Goal: Task Accomplishment & Management: Manage account settings

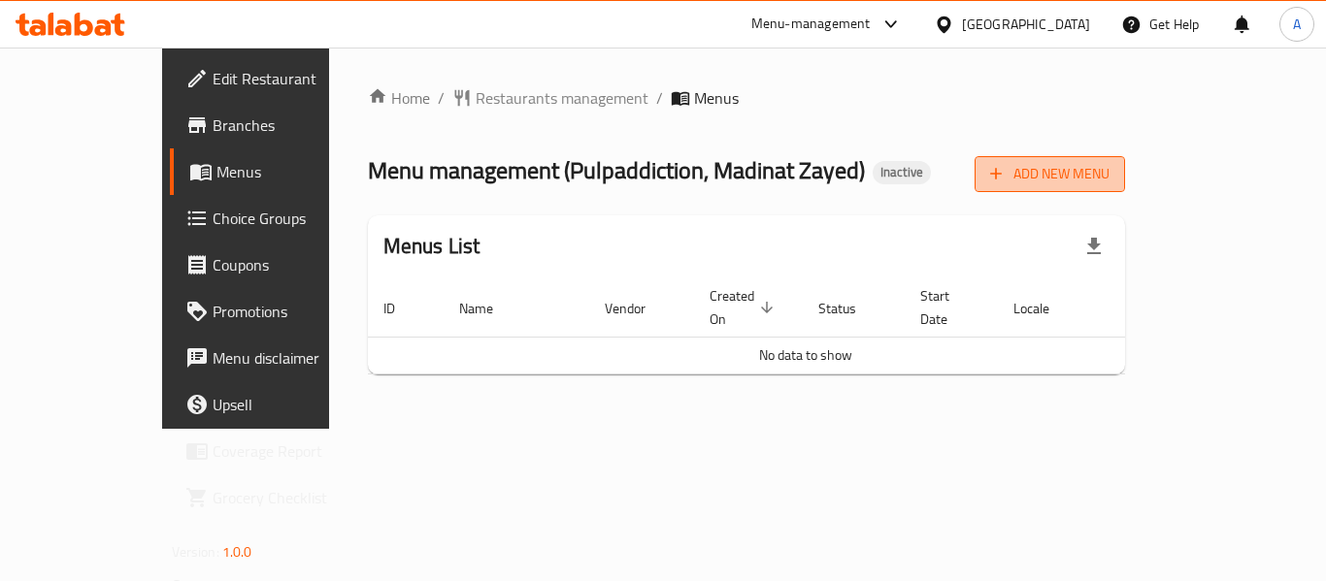
click at [1125, 187] on button "Add New Menu" at bounding box center [1050, 174] width 150 height 36
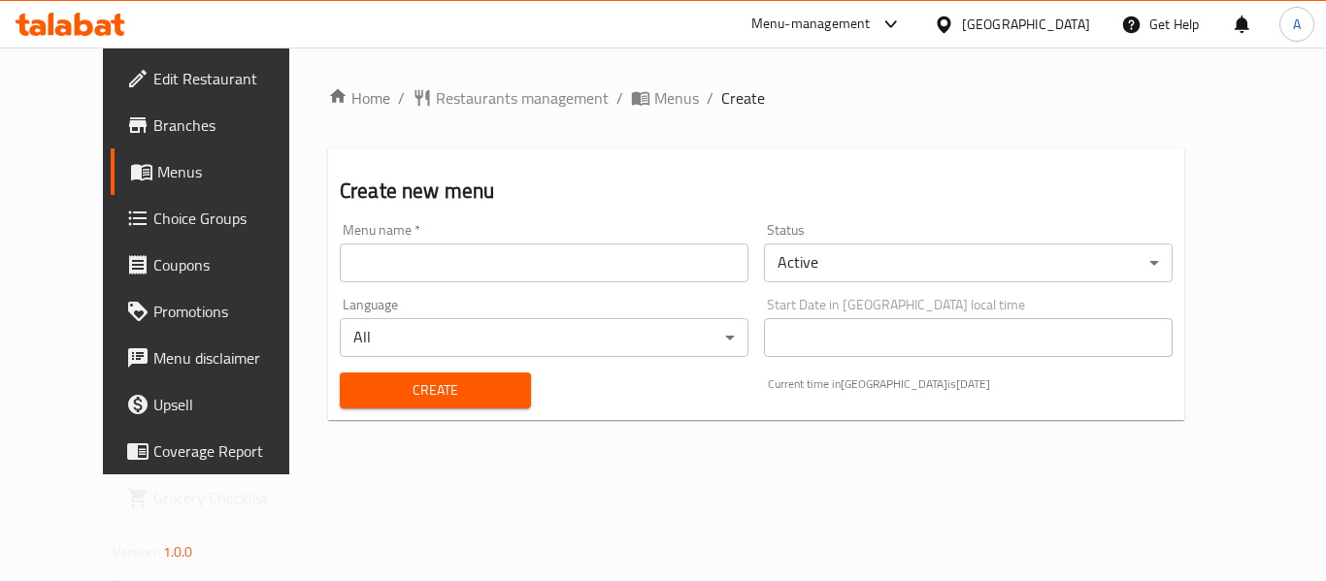
drag, startPoint x: 551, startPoint y: 258, endPoint x: 516, endPoint y: 272, distance: 37.5
click at [551, 258] on input "text" at bounding box center [544, 263] width 409 height 39
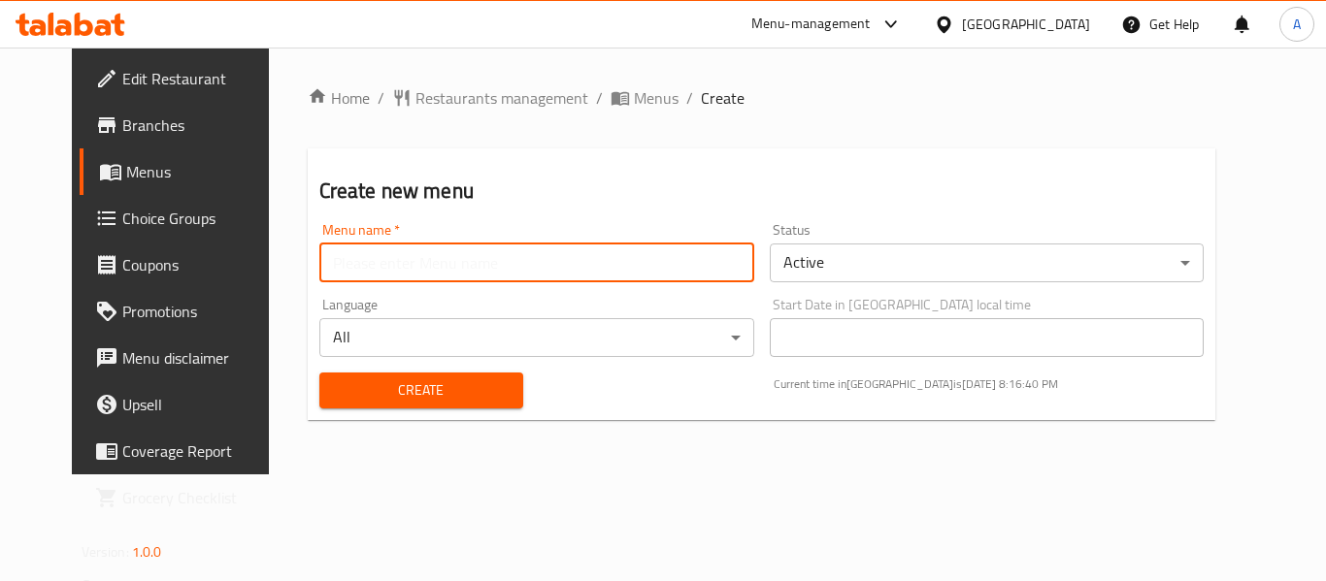
type input "neww"
click at [384, 373] on button "Create" at bounding box center [421, 391] width 204 height 36
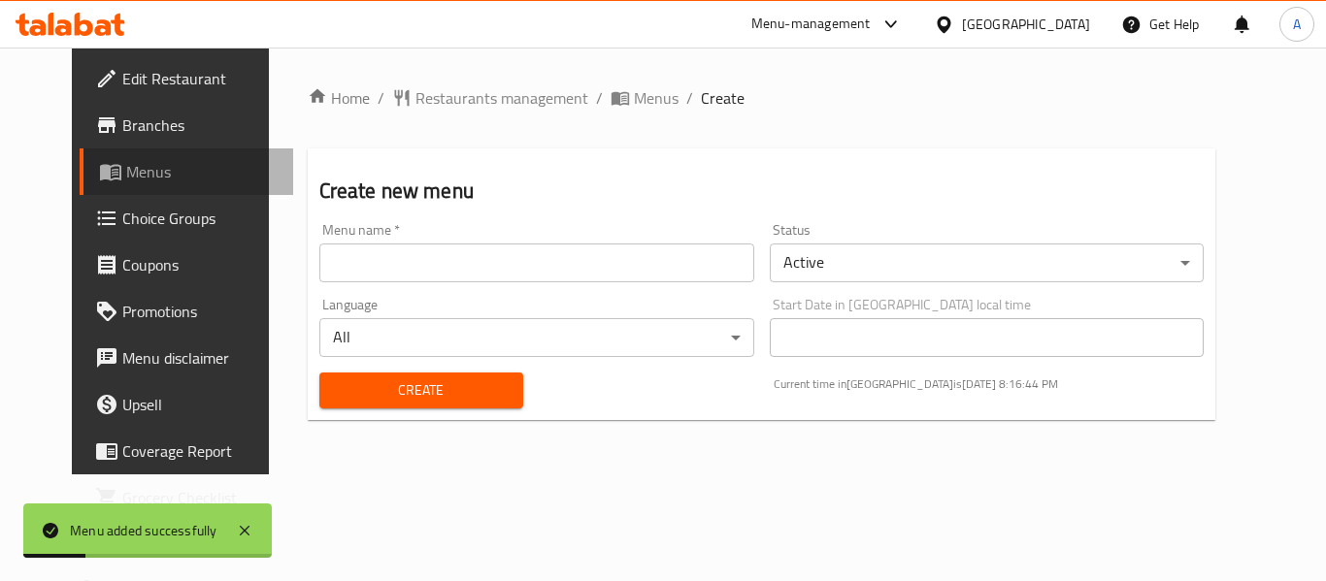
click at [164, 174] on span "Menus" at bounding box center [201, 171] width 151 height 23
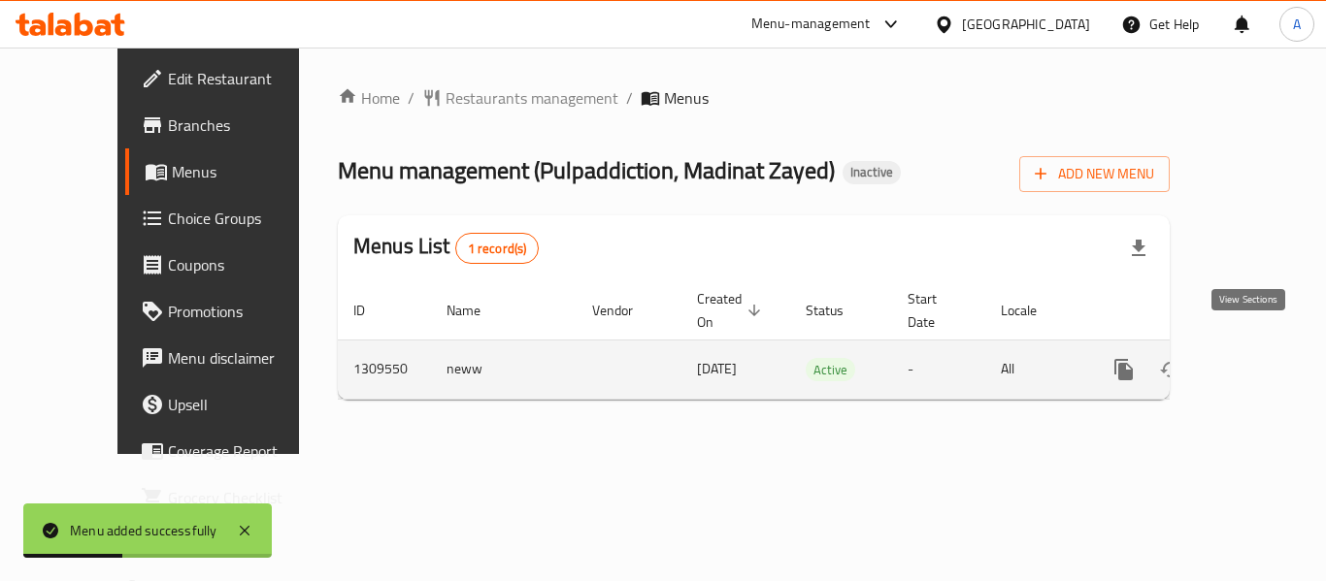
click at [1255, 361] on icon "enhanced table" at bounding box center [1263, 369] width 17 height 17
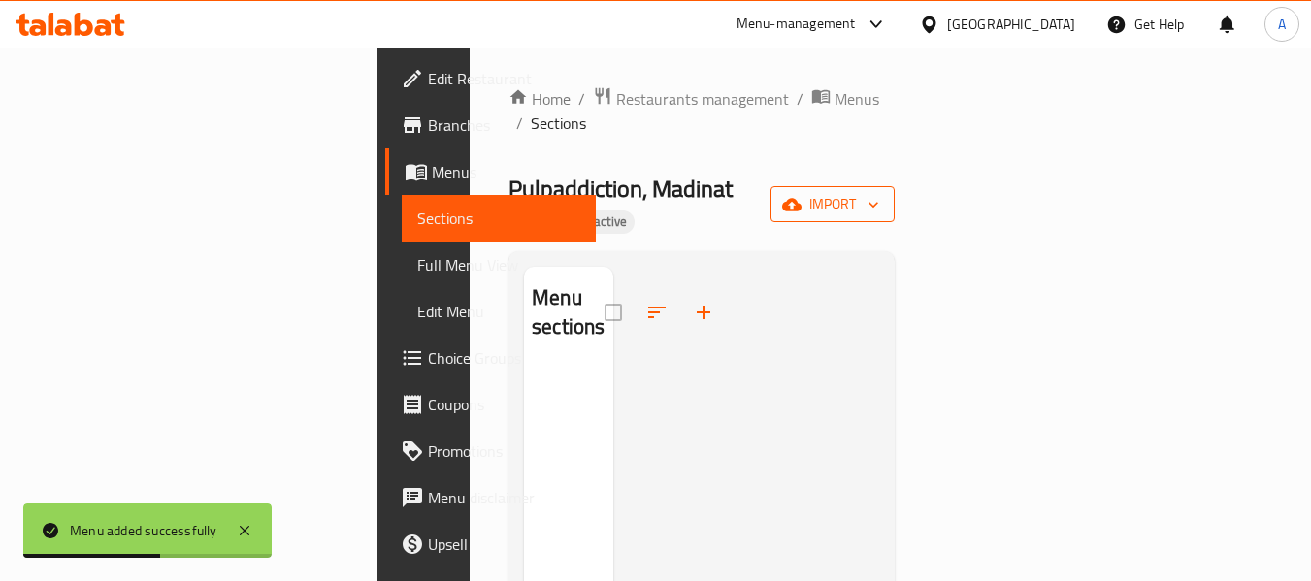
click at [895, 186] on button "import" at bounding box center [833, 204] width 124 height 36
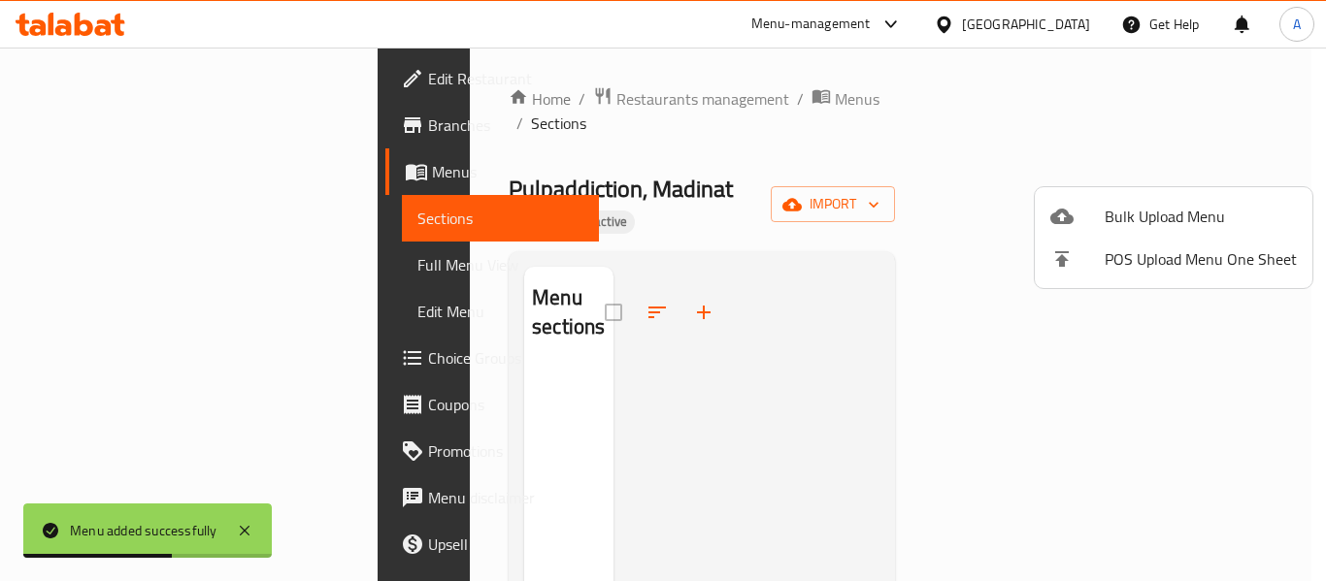
click at [1150, 193] on ul "Bulk Upload Menu POS Upload Menu One Sheet" at bounding box center [1174, 237] width 278 height 101
click at [1142, 201] on li "Bulk Upload Menu" at bounding box center [1174, 216] width 278 height 43
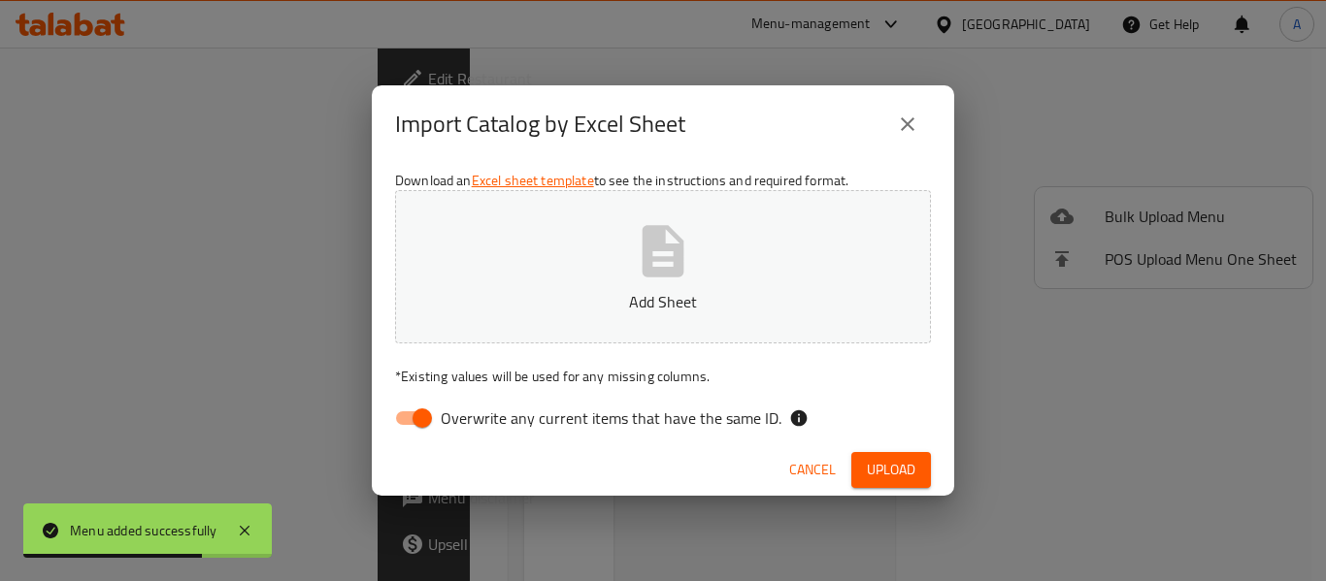
click at [722, 399] on div "Download an Excel sheet template to see the instructions and required format. A…" at bounding box center [663, 304] width 582 height 282
click at [715, 408] on span "Overwrite any current items that have the same ID." at bounding box center [611, 418] width 341 height 23
click at [478, 408] on input "Overwrite any current items that have the same ID." at bounding box center [422, 418] width 111 height 37
checkbox input "false"
click at [740, 295] on p "Add Sheet" at bounding box center [663, 301] width 476 height 23
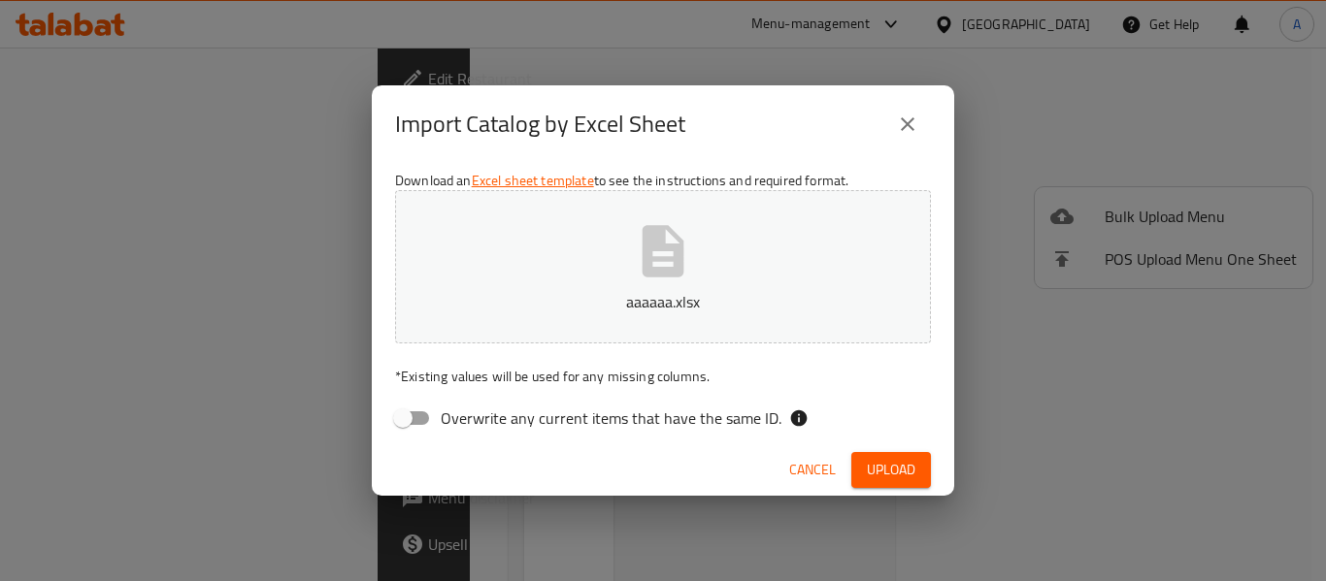
click at [858, 476] on button "Upload" at bounding box center [891, 470] width 80 height 36
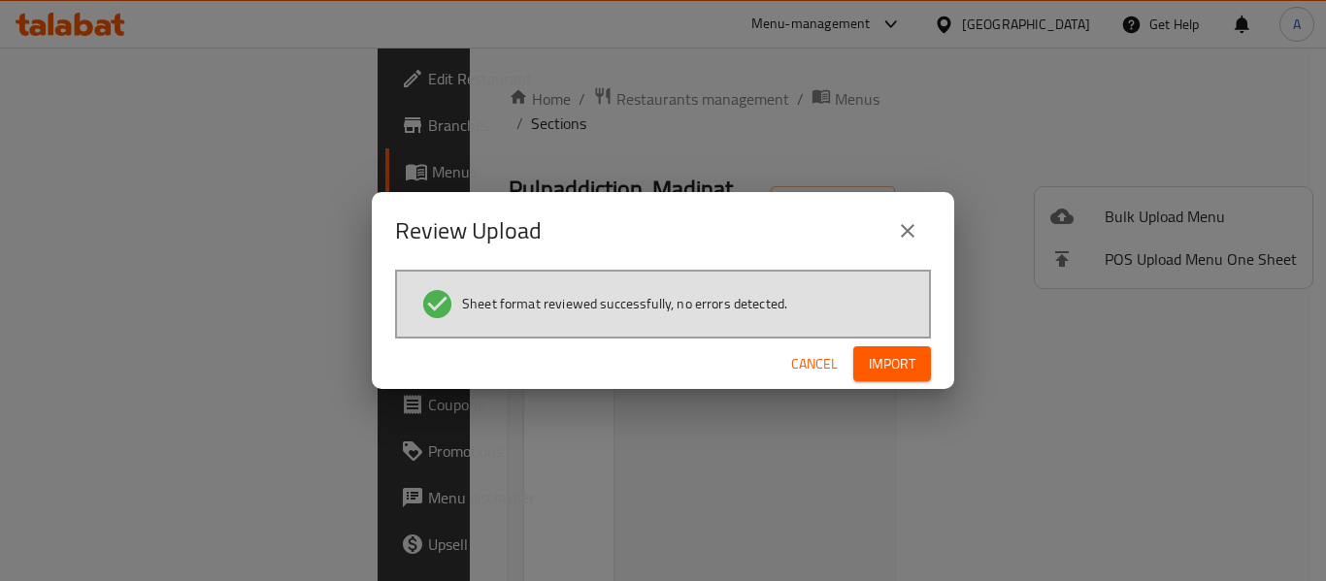
click at [876, 341] on div "Cancel Import" at bounding box center [663, 364] width 582 height 51
click at [877, 351] on button "Import" at bounding box center [892, 365] width 78 height 36
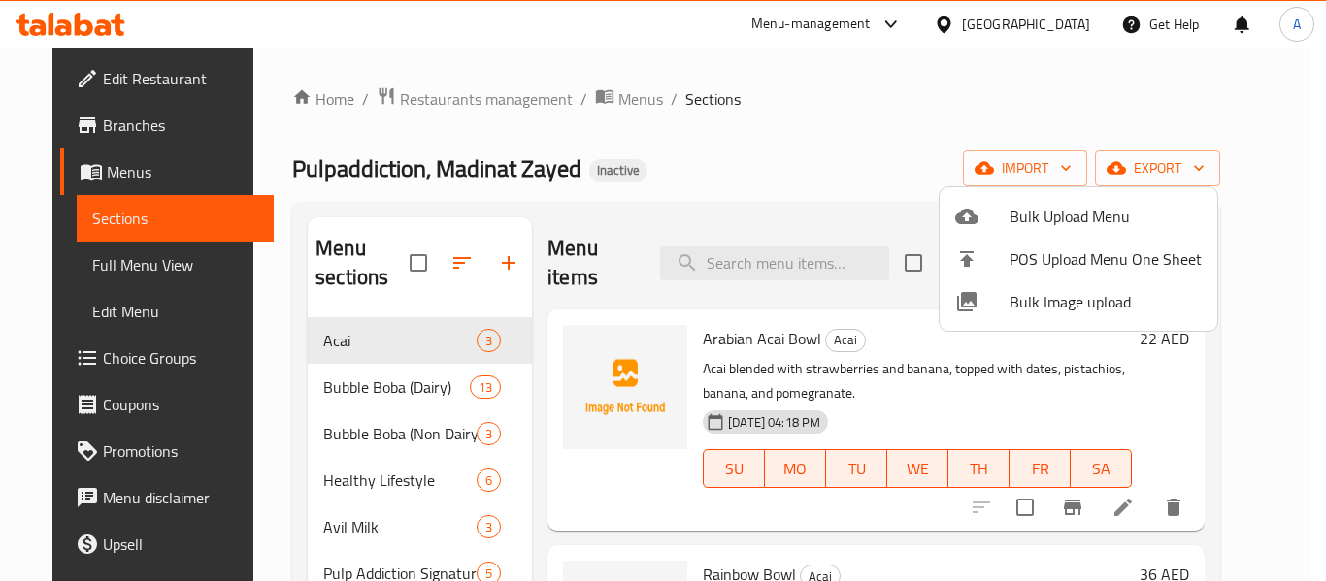
click at [700, 181] on div at bounding box center [663, 290] width 1326 height 581
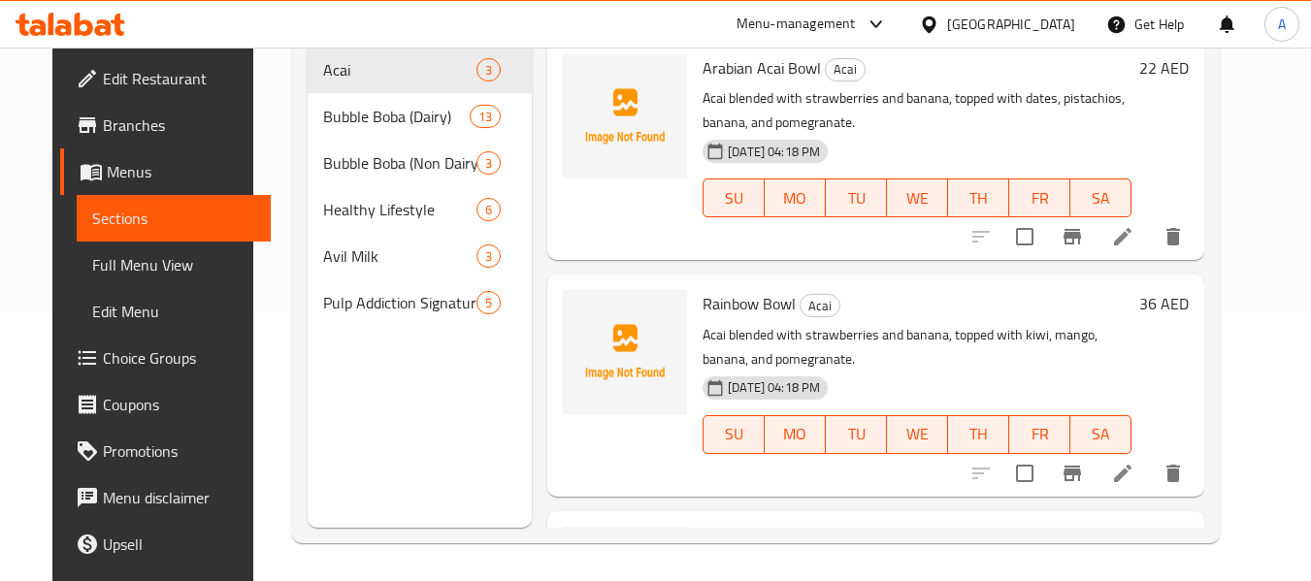
scroll to position [272, 0]
click at [93, 262] on span "Full Menu View" at bounding box center [174, 264] width 164 height 23
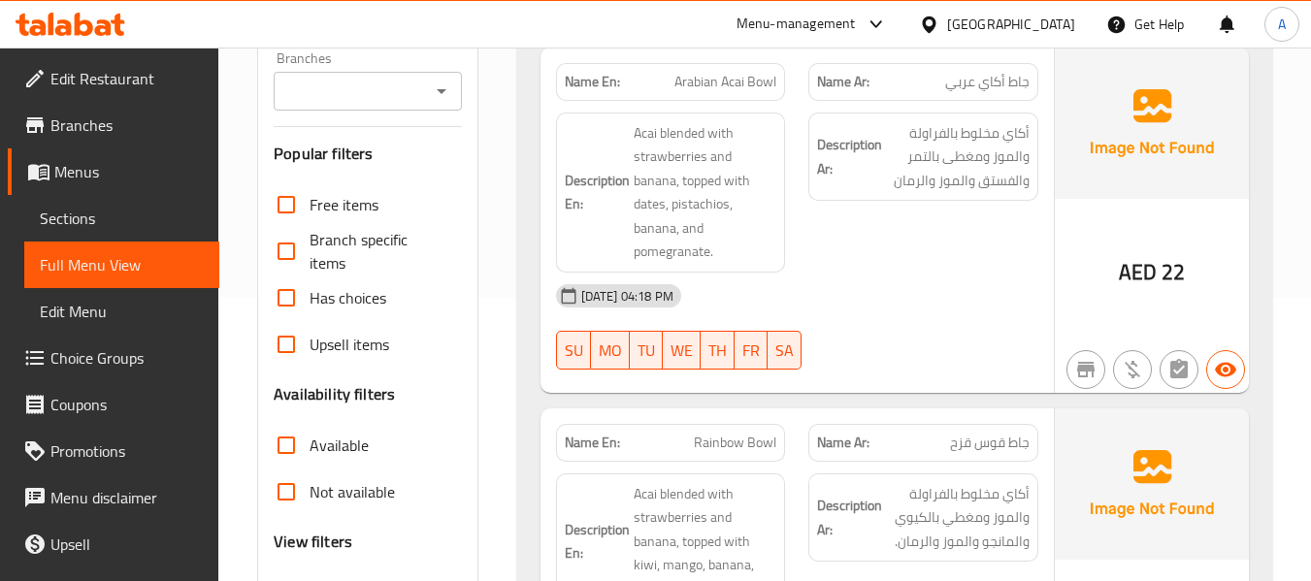
scroll to position [582, 0]
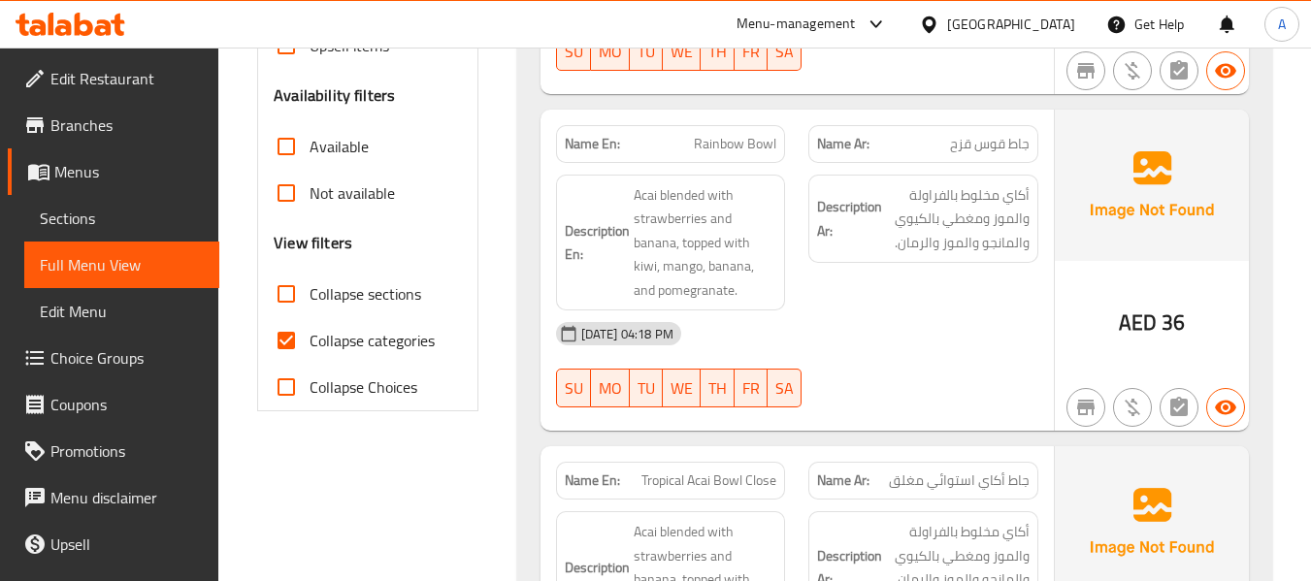
click at [360, 332] on span "Collapse categories" at bounding box center [372, 340] width 125 height 23
click at [310, 332] on input "Collapse categories" at bounding box center [286, 340] width 47 height 47
checkbox input "false"
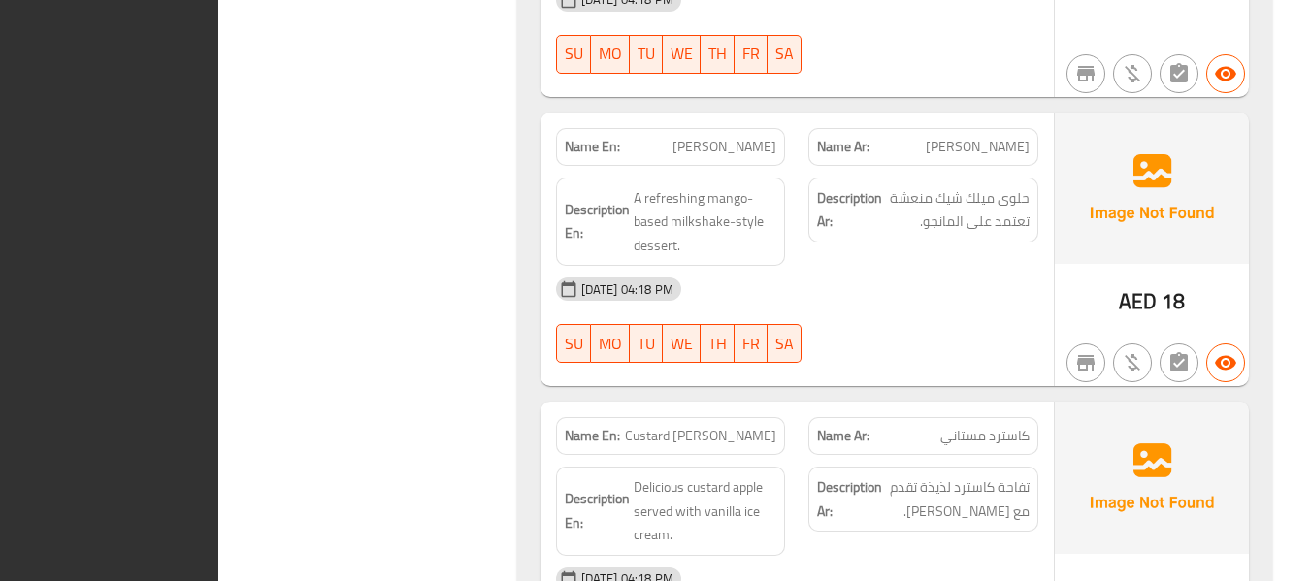
scroll to position [10045, 0]
